Goal: Task Accomplishment & Management: Use online tool/utility

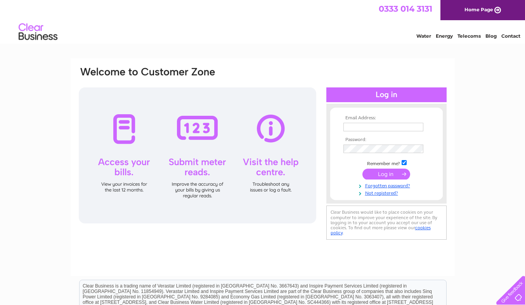
type input "[EMAIL_ADDRESS][DOMAIN_NAME]"
click at [398, 173] on input "submit" at bounding box center [386, 173] width 48 height 11
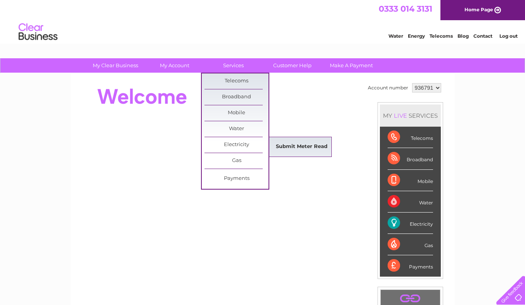
click at [317, 147] on link "Submit Meter Read" at bounding box center [302, 147] width 64 height 16
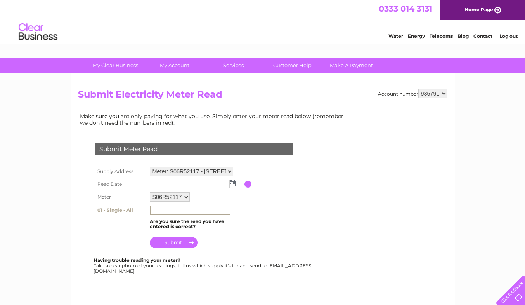
click at [165, 208] on input "text" at bounding box center [190, 209] width 81 height 9
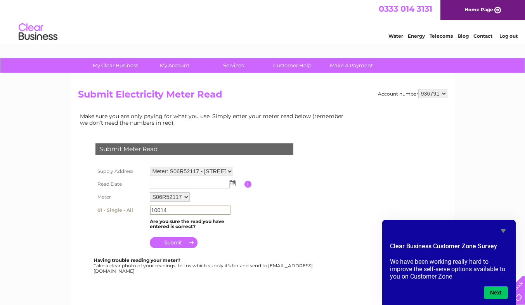
type input "10014"
click at [232, 182] on img at bounding box center [233, 183] width 6 height 6
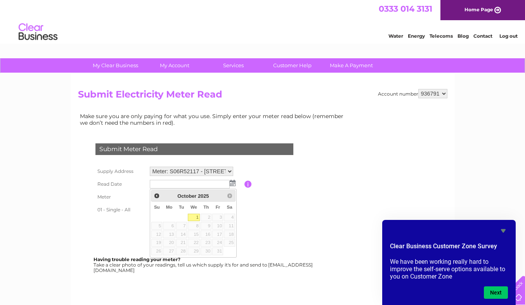
click at [193, 217] on link "1" at bounding box center [194, 217] width 12 height 8
type input "2025/10/01"
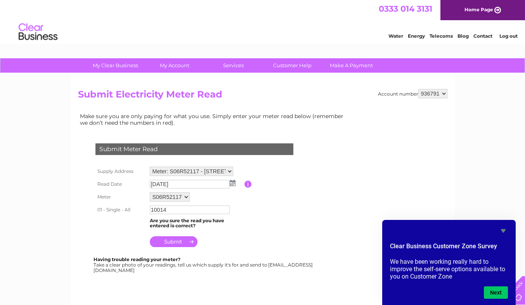
click at [179, 244] on input "submit" at bounding box center [174, 241] width 48 height 11
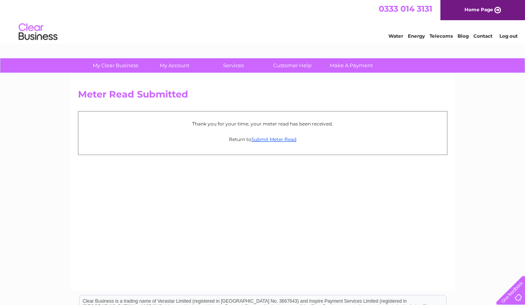
click at [507, 35] on link "Log out" at bounding box center [508, 36] width 18 height 6
